Goal: Task Accomplishment & Management: Manage account settings

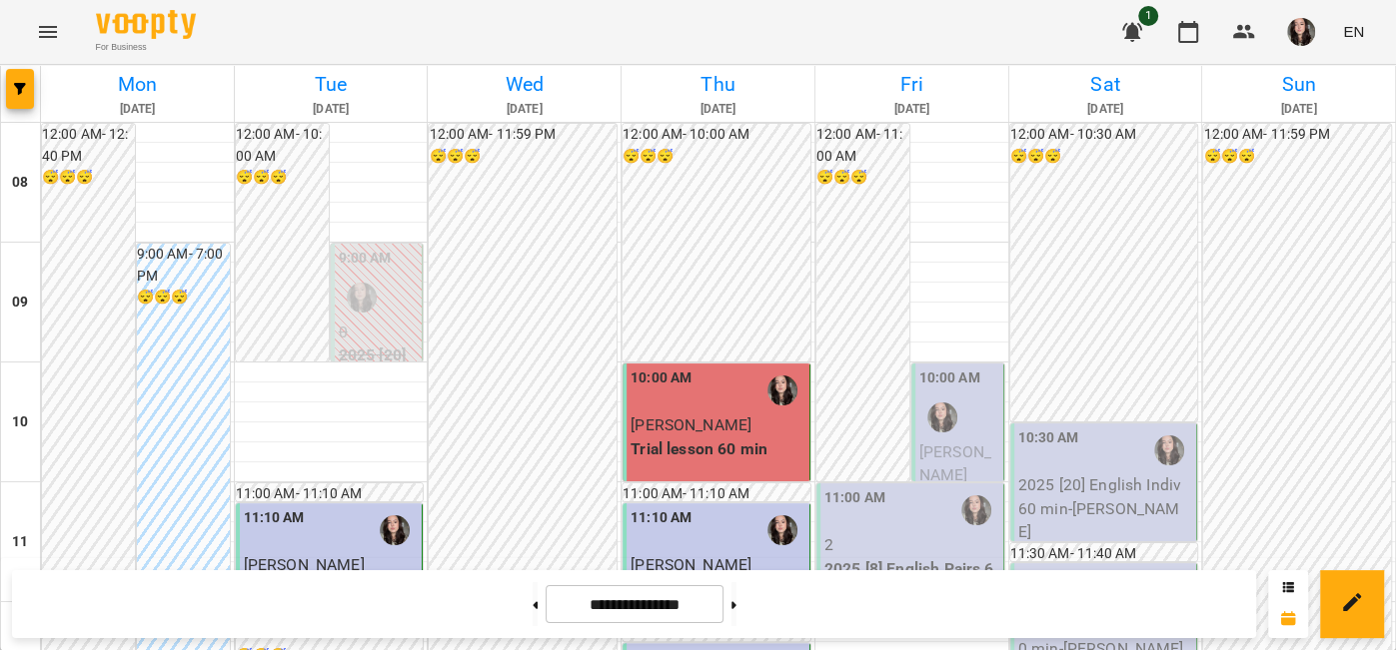
click at [951, 458] on span "[PERSON_NAME]" at bounding box center [955, 464] width 72 height 43
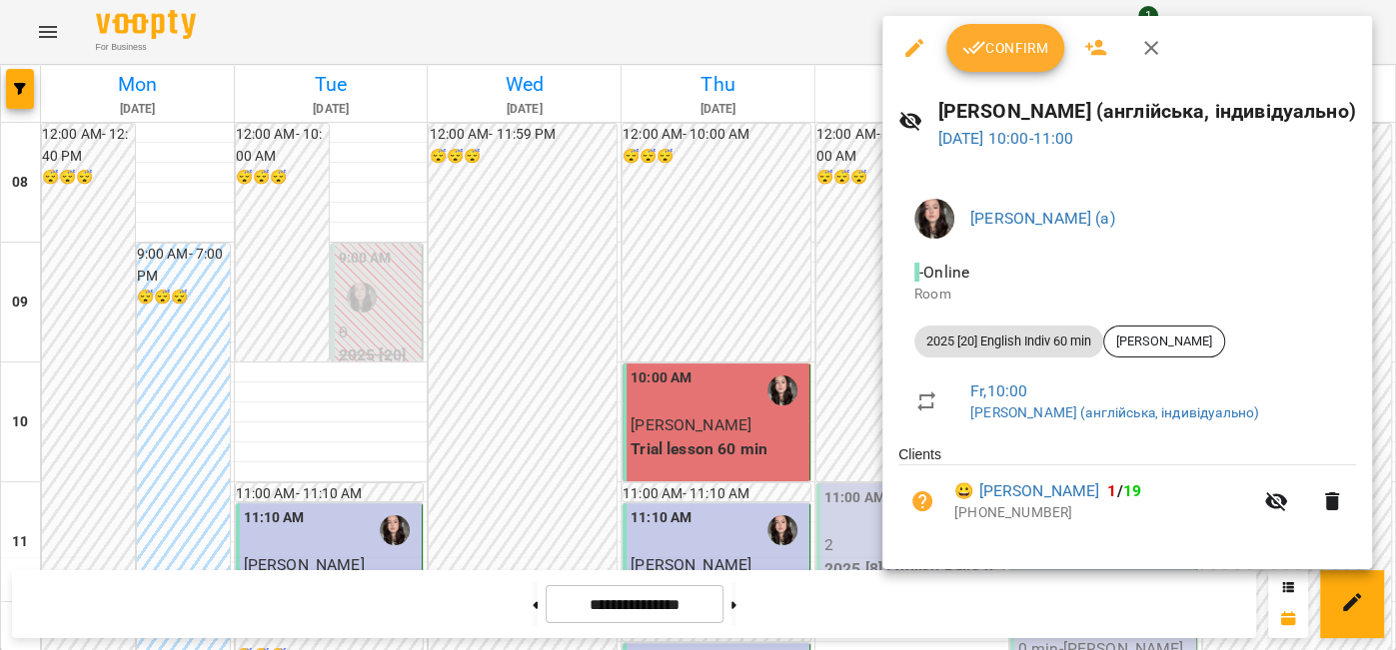
click at [989, 52] on span "Confirm" at bounding box center [1005, 48] width 86 height 24
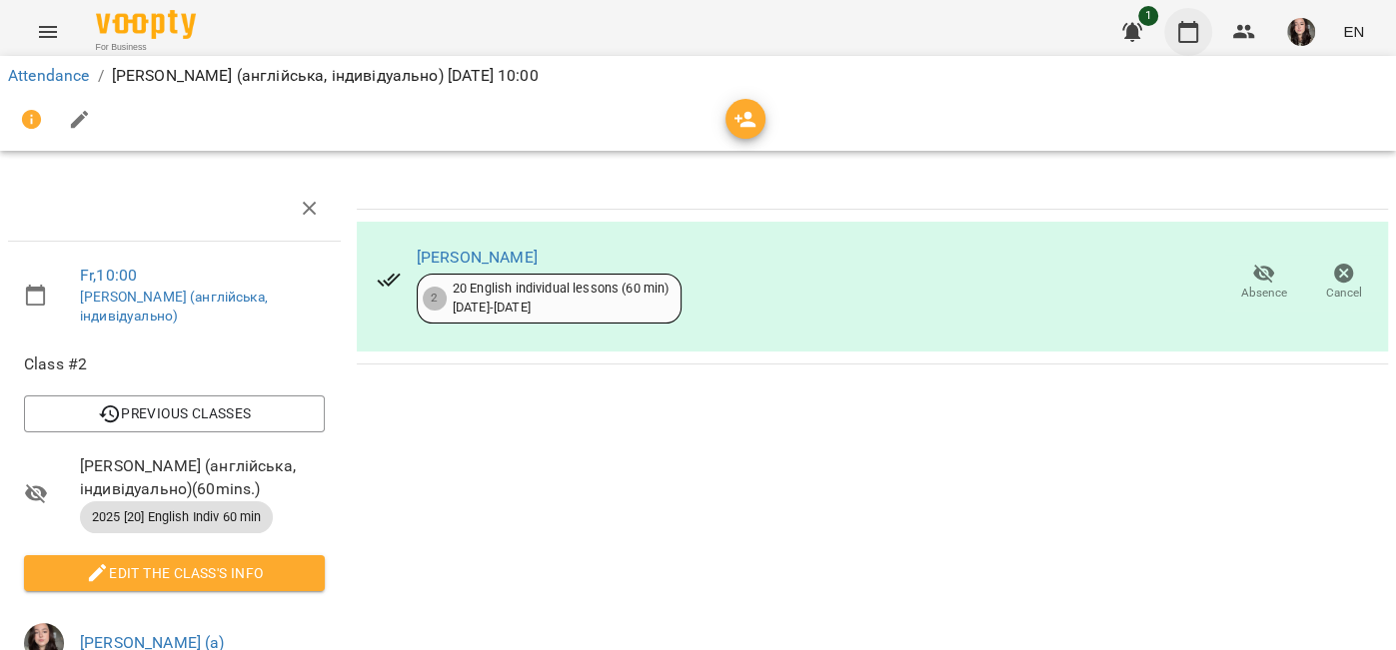
click at [1201, 43] on button "button" at bounding box center [1188, 32] width 48 height 48
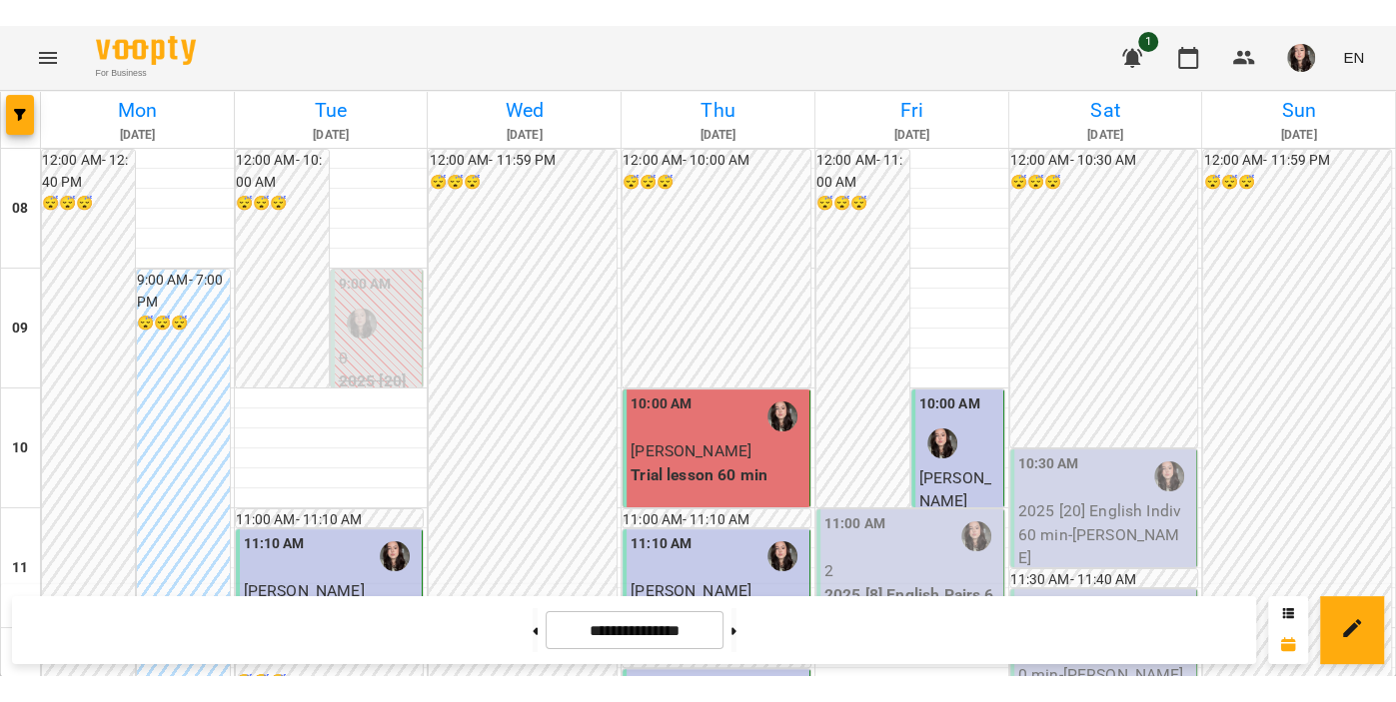
scroll to position [231, 0]
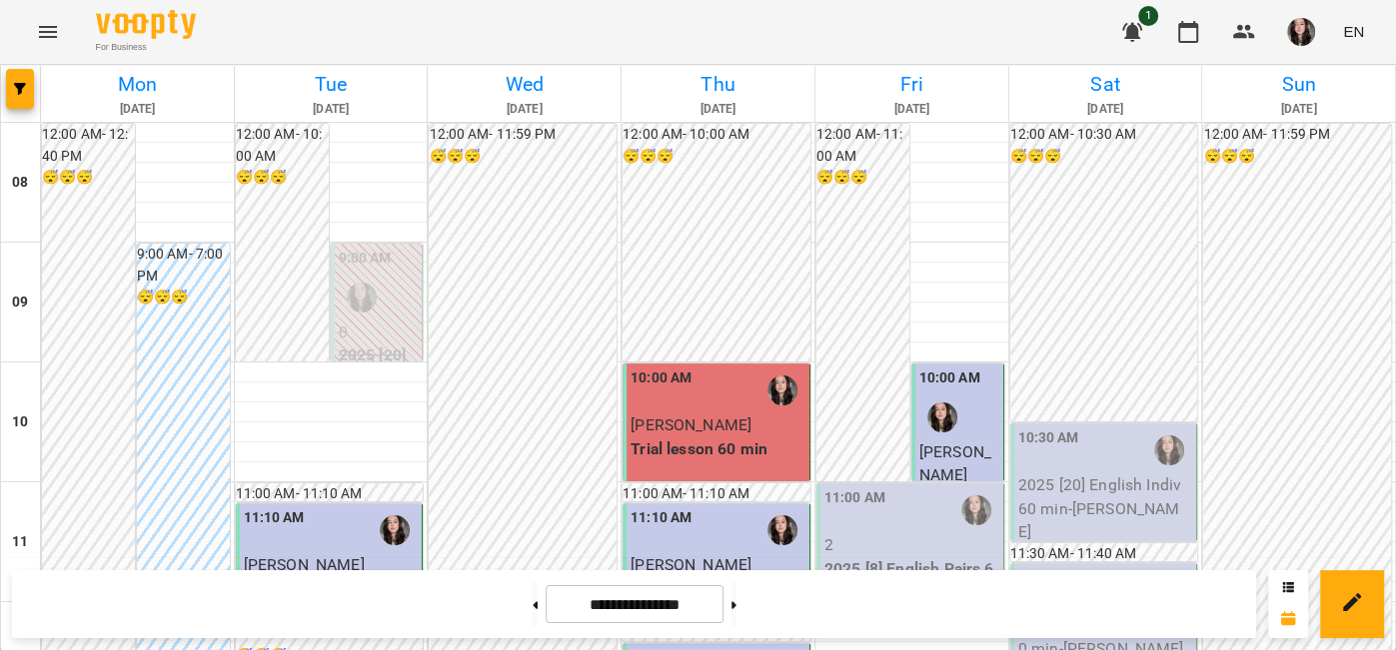
click at [924, 488] on div "11:00 AM" at bounding box center [911, 511] width 175 height 46
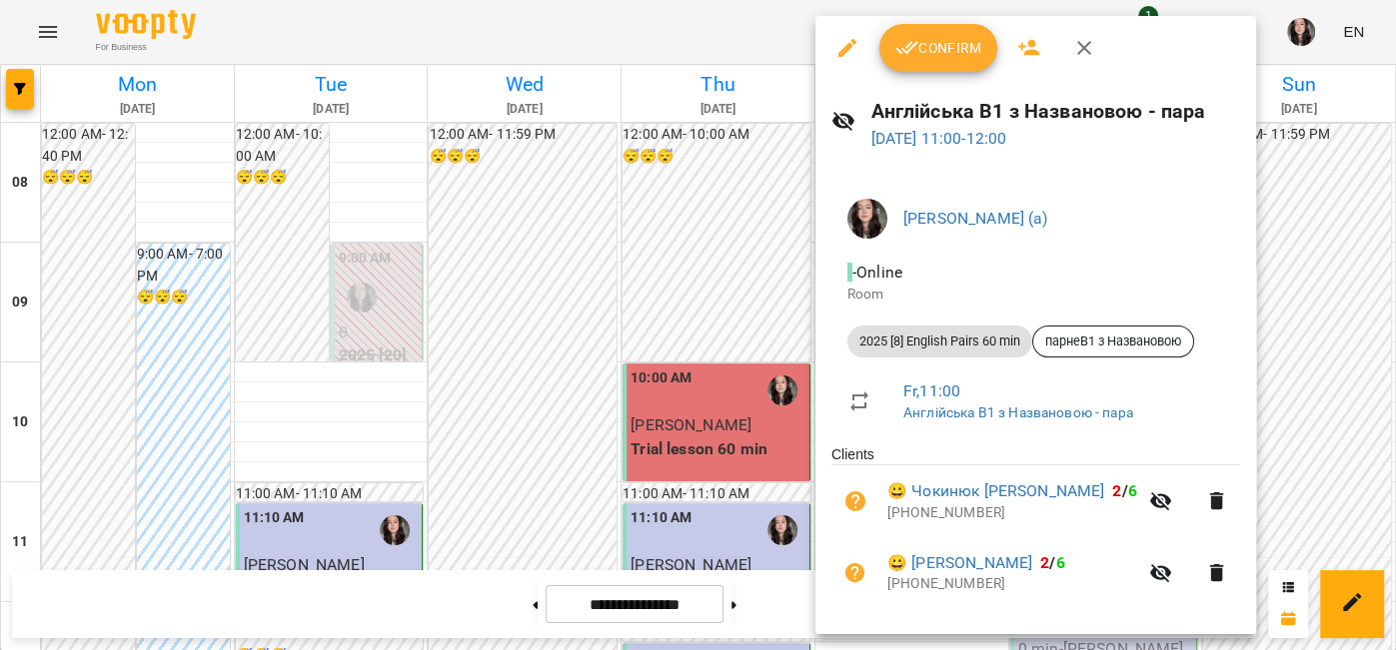
click at [925, 50] on span "Confirm" at bounding box center [938, 48] width 86 height 24
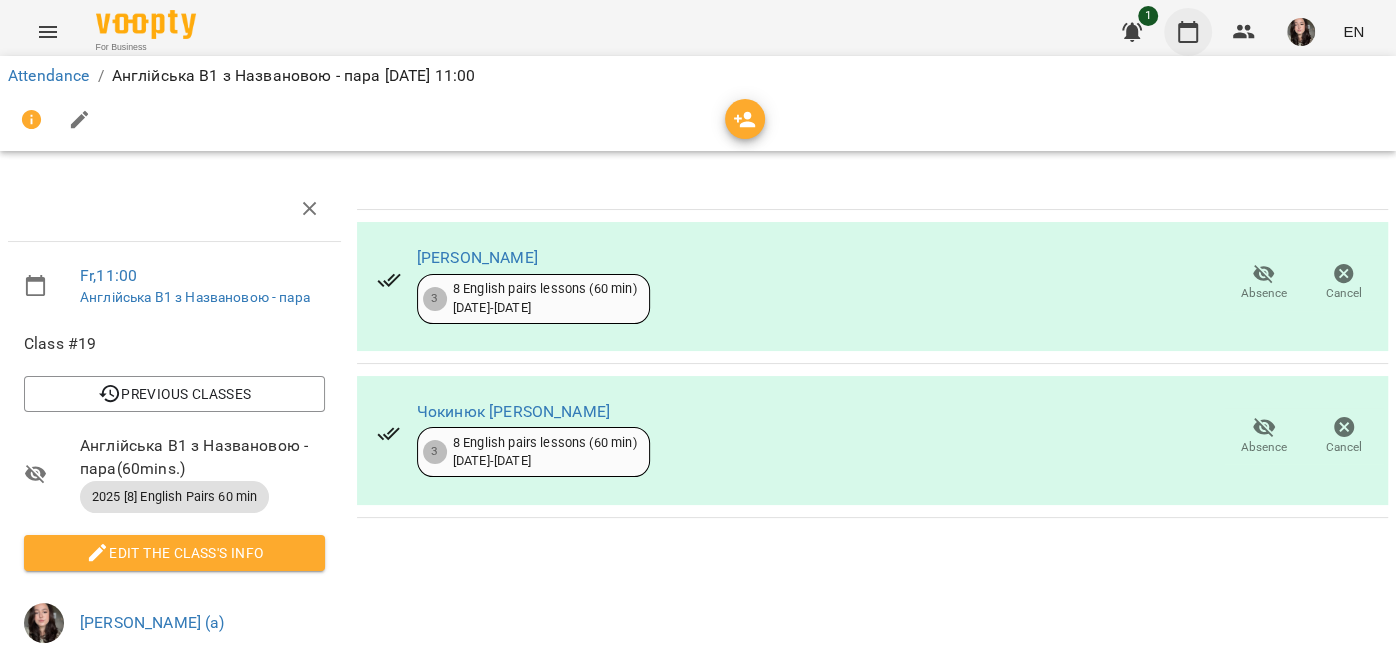
click at [1198, 25] on icon "button" at bounding box center [1188, 32] width 20 height 22
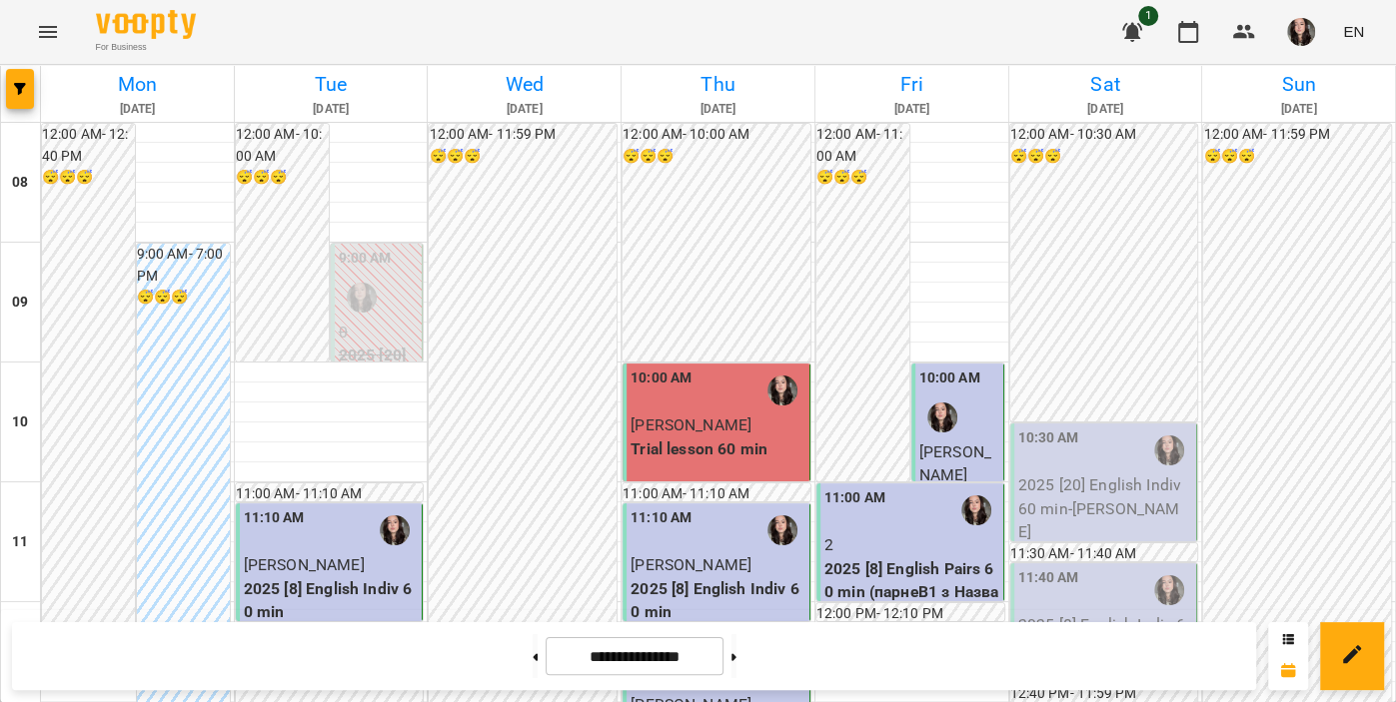
scroll to position [771, 0]
